Goal: Information Seeking & Learning: Check status

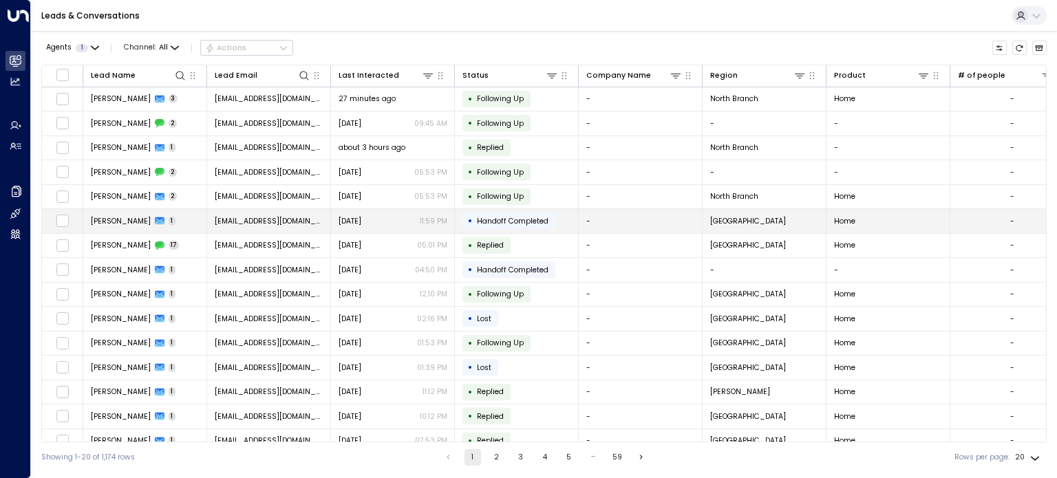
click at [118, 216] on span "[PERSON_NAME]" at bounding box center [121, 221] width 60 height 10
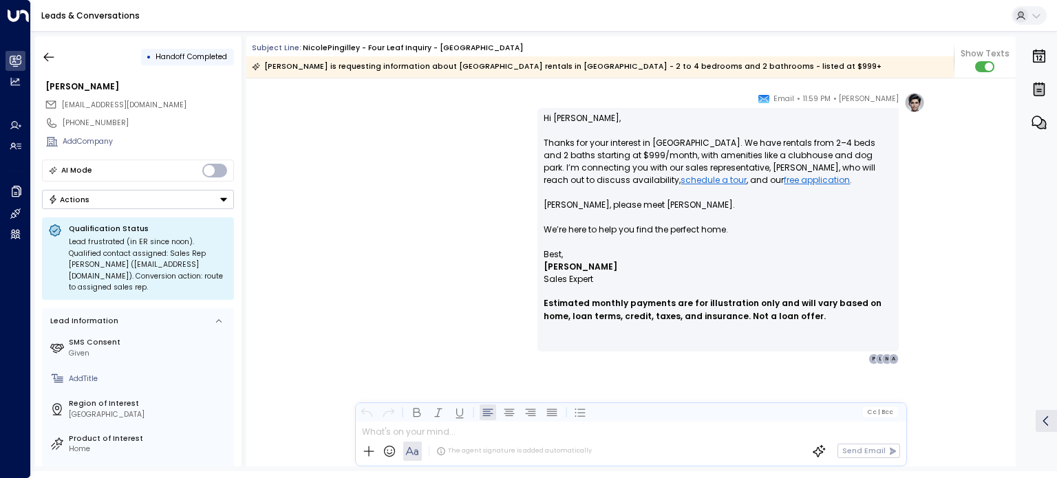
scroll to position [2039, 0]
click at [469, 271] on div "[PERSON_NAME] • 11:59 PM • Email Hi [PERSON_NAME], Thanks for your interest in …" at bounding box center [630, 228] width 588 height 272
click at [47, 60] on icon "button" at bounding box center [49, 56] width 10 height 9
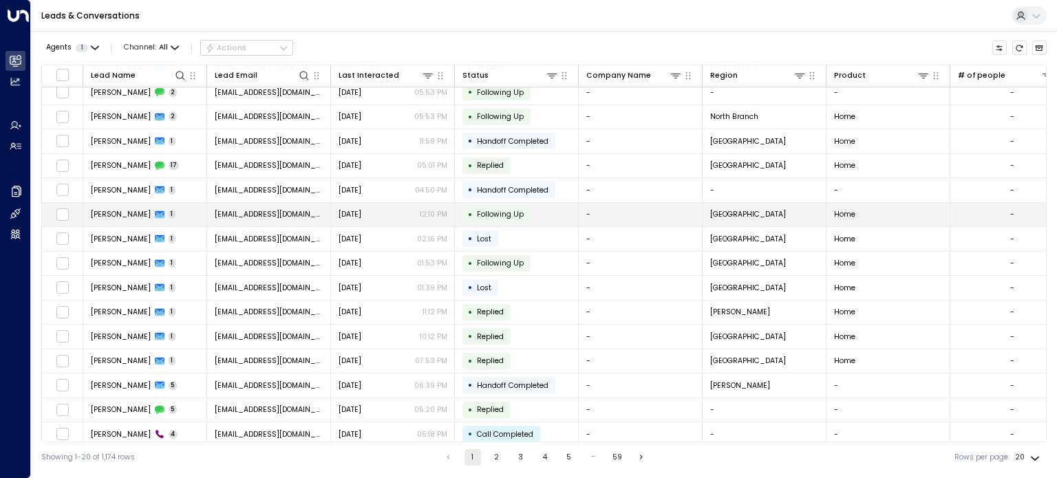
scroll to position [72, 0]
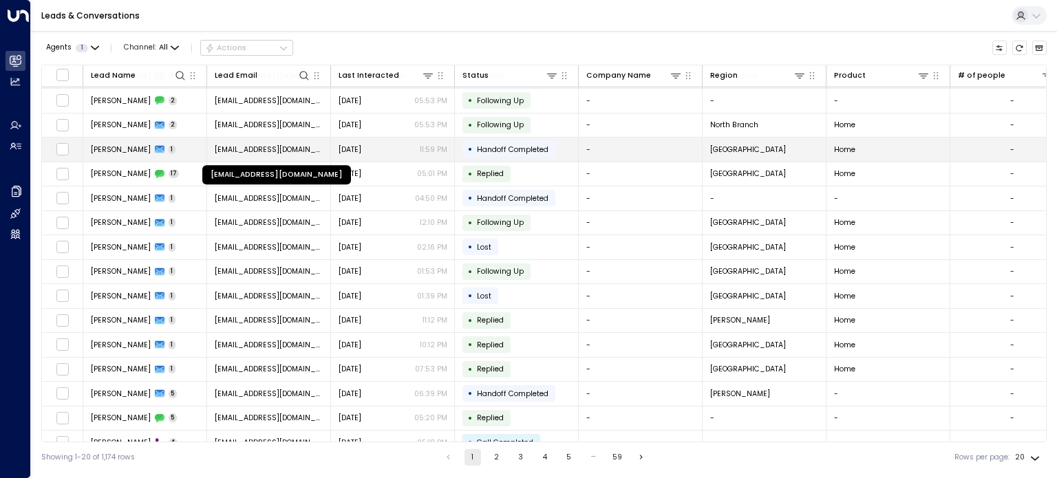
click at [234, 149] on span "[EMAIL_ADDRESS][DOMAIN_NAME]" at bounding box center [269, 149] width 109 height 10
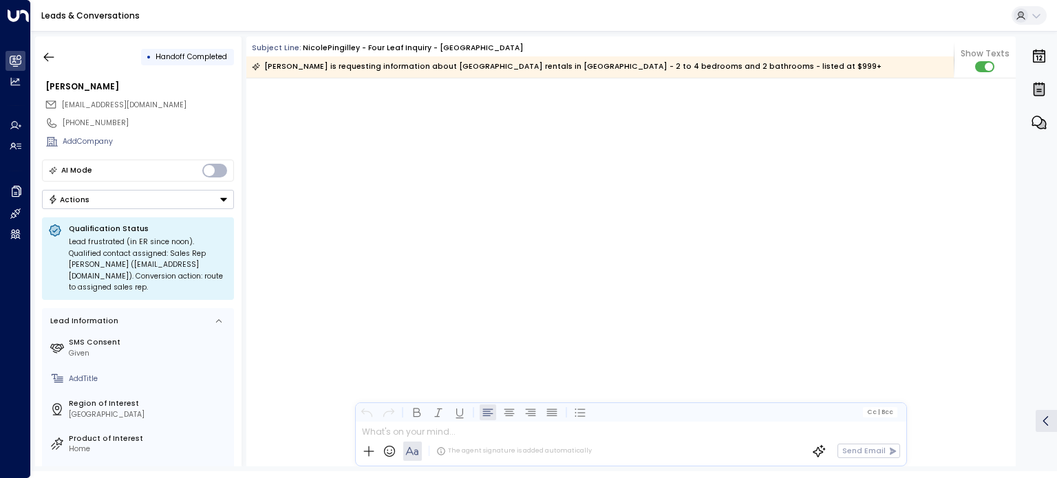
scroll to position [5788, 0]
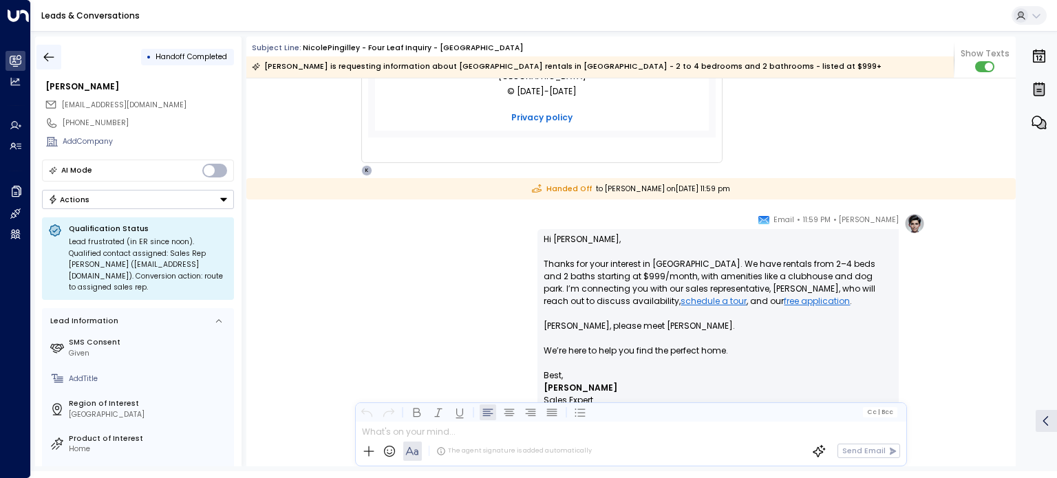
click at [50, 55] on icon "button" at bounding box center [49, 57] width 14 height 14
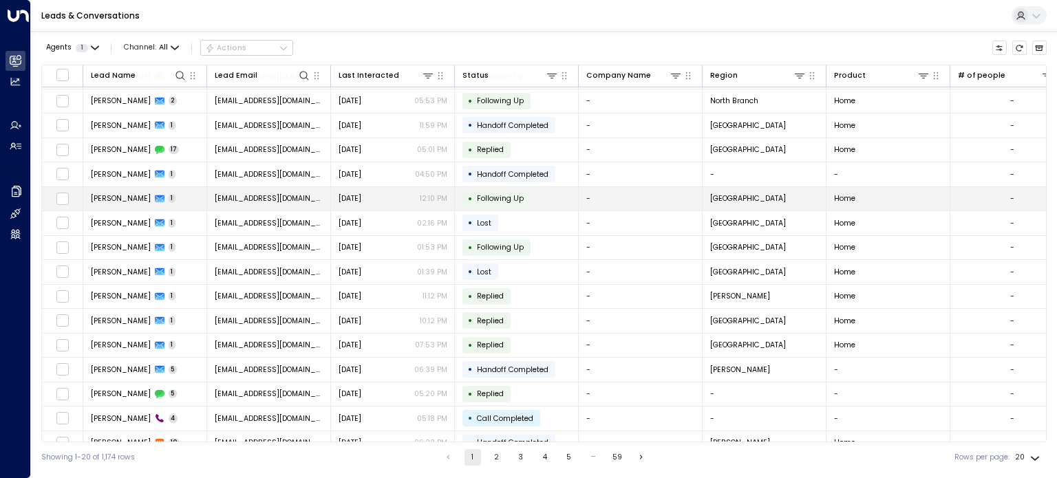
scroll to position [133, 0]
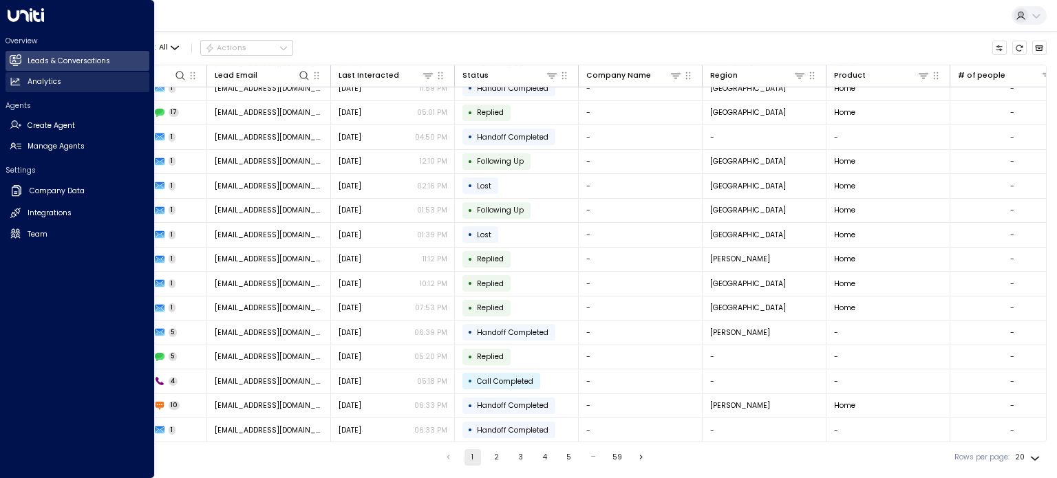
click at [17, 82] on icon at bounding box center [15, 82] width 9 height 8
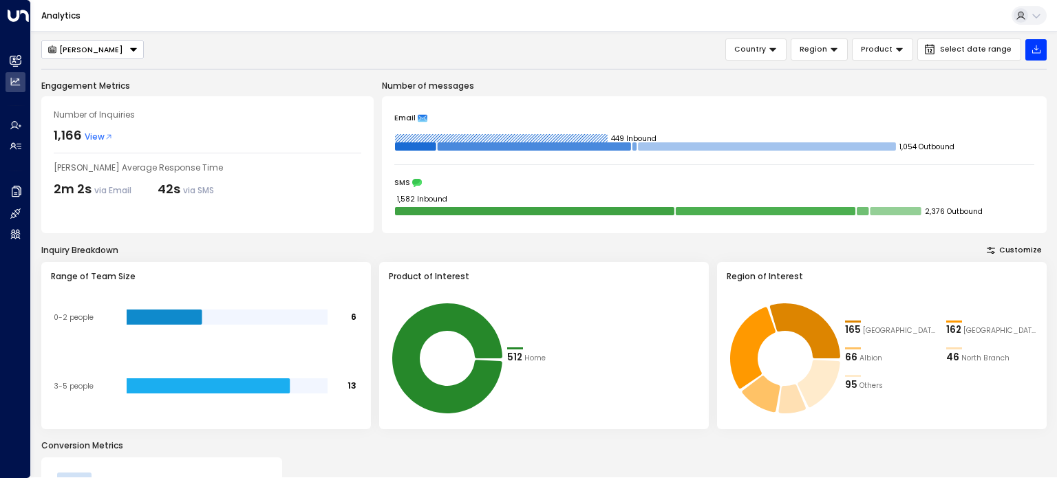
click at [93, 139] on span "View" at bounding box center [99, 137] width 28 height 12
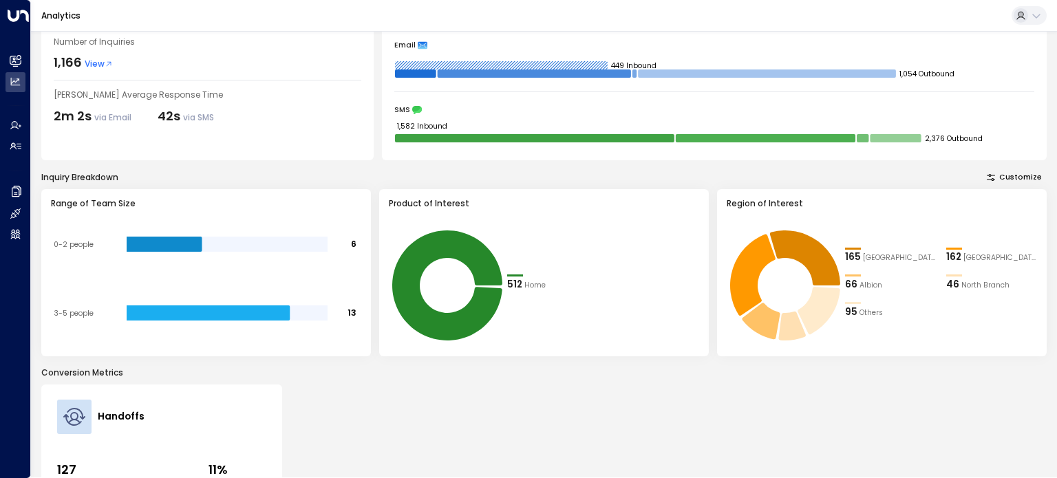
scroll to position [72, 0]
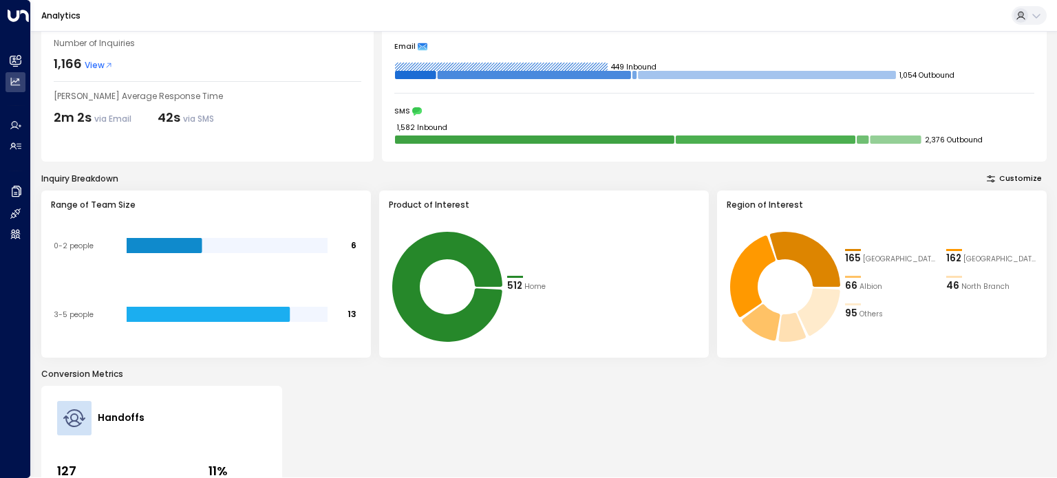
click at [902, 264] on div "165 [GEOGRAPHIC_DATA][US_STATE]" at bounding box center [890, 259] width 91 height 14
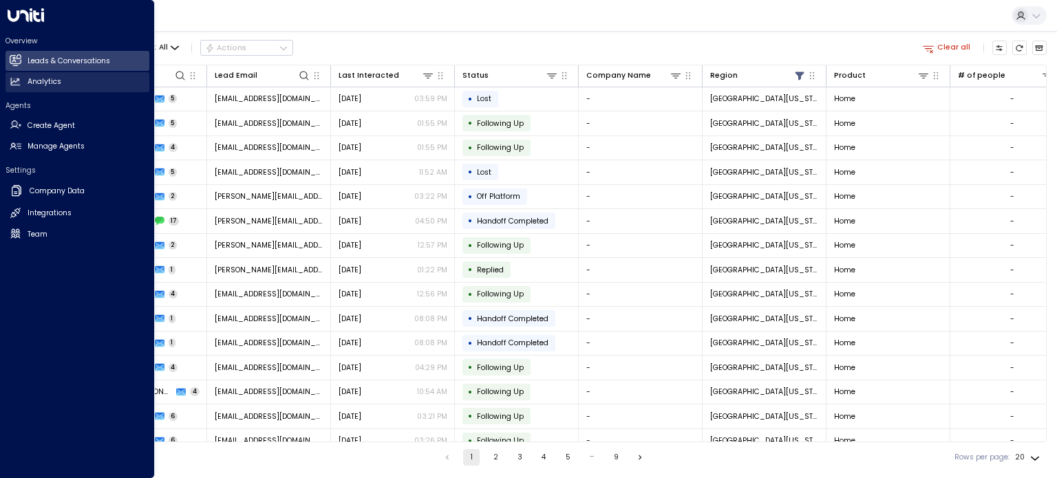
click at [19, 83] on icon at bounding box center [16, 82] width 12 height 12
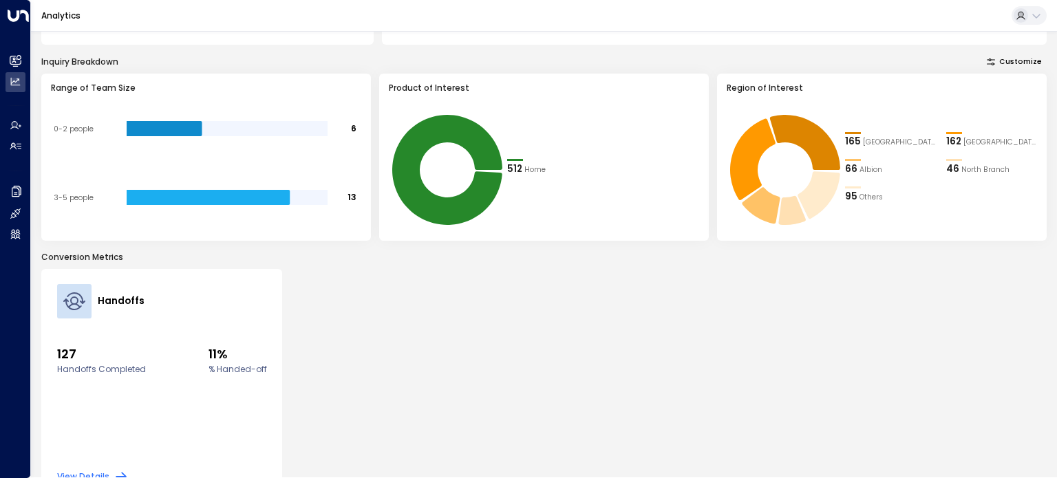
scroll to position [217, 0]
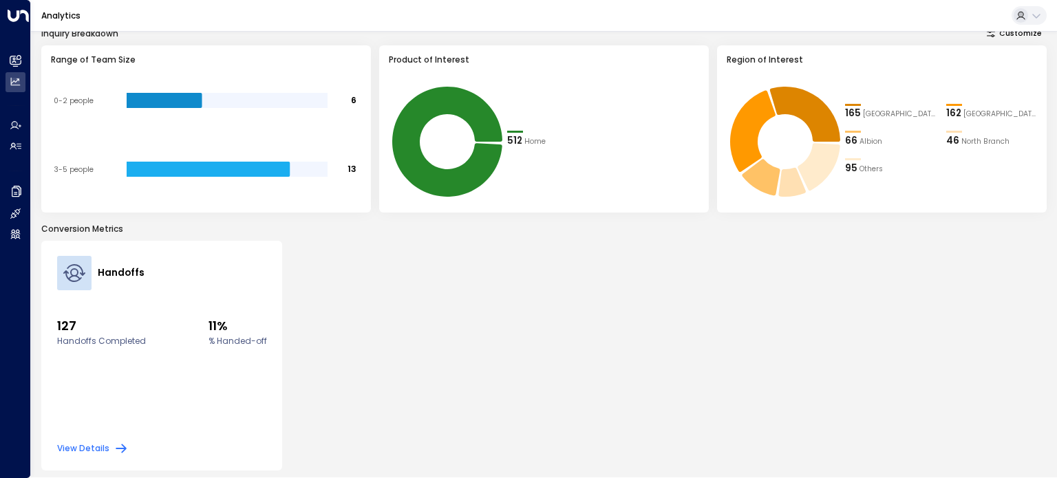
click at [102, 444] on button "View Details" at bounding box center [93, 449] width 72 height 14
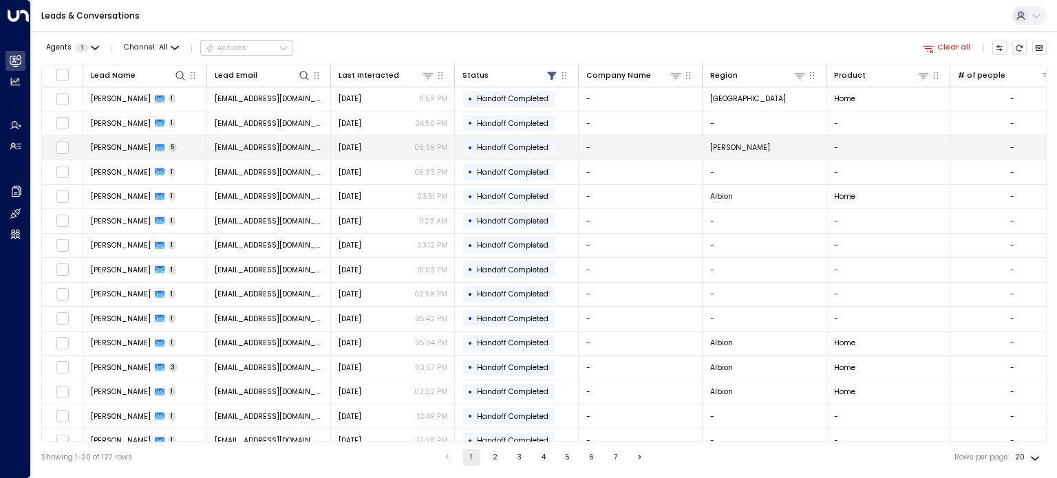
click at [241, 149] on span "[EMAIL_ADDRESS][DOMAIN_NAME]" at bounding box center [269, 147] width 109 height 10
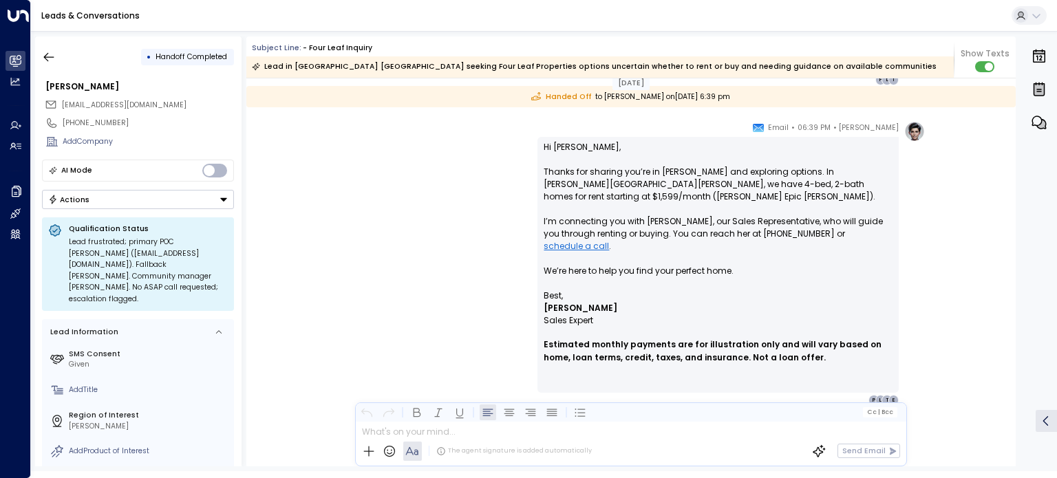
scroll to position [1339, 0]
click at [52, 54] on icon "button" at bounding box center [49, 57] width 14 height 14
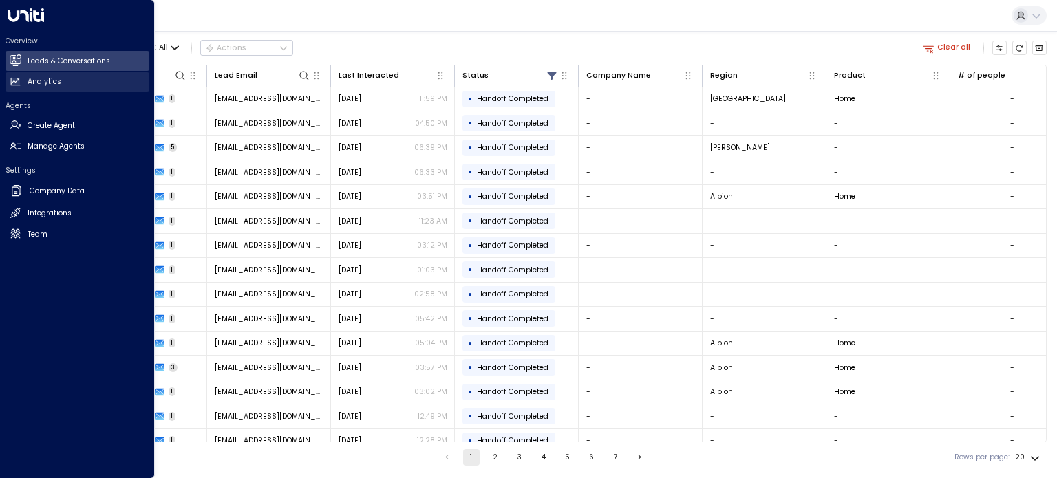
click at [44, 80] on h2 "Analytics" at bounding box center [45, 81] width 34 height 11
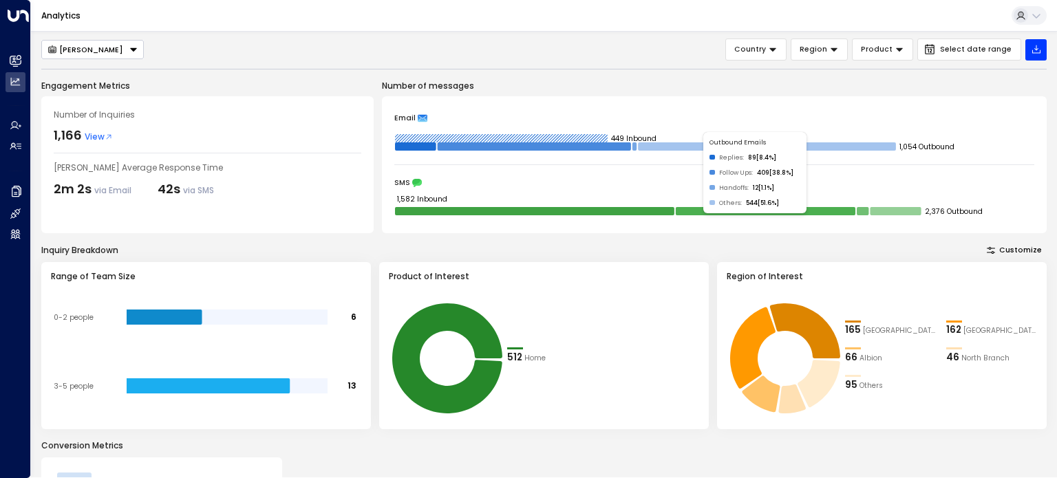
click at [696, 147] on rect at bounding box center [767, 146] width 258 height 8
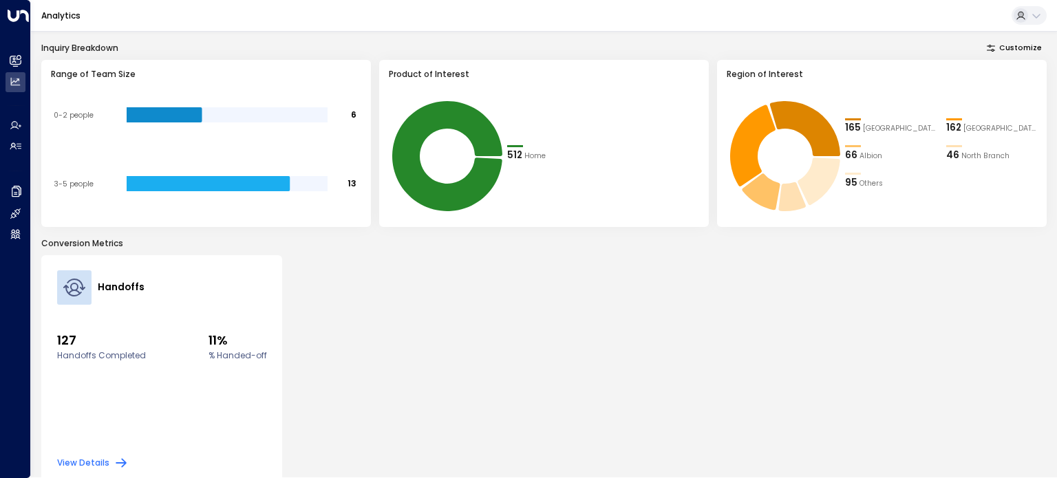
scroll to position [217, 0]
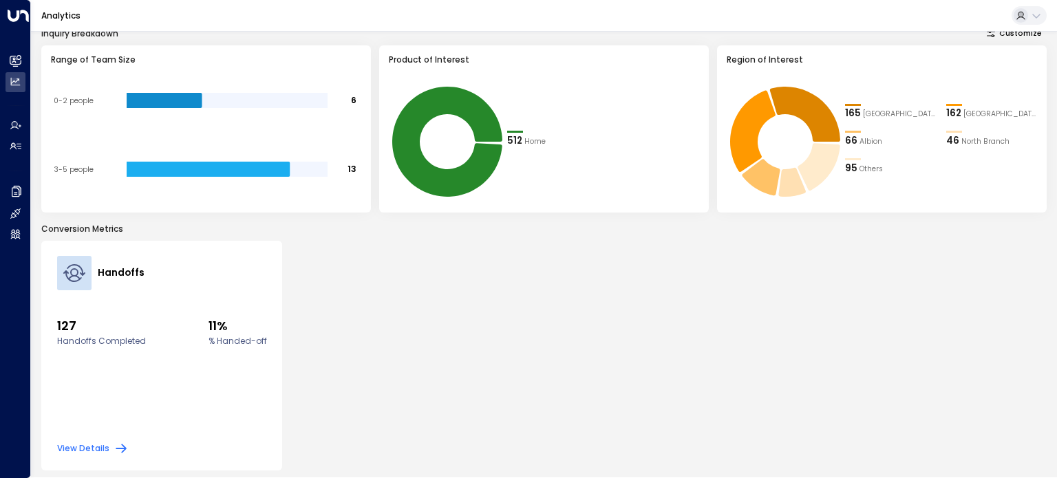
click at [114, 448] on icon "button" at bounding box center [121, 449] width 14 height 14
